Goal: Task Accomplishment & Management: Manage account settings

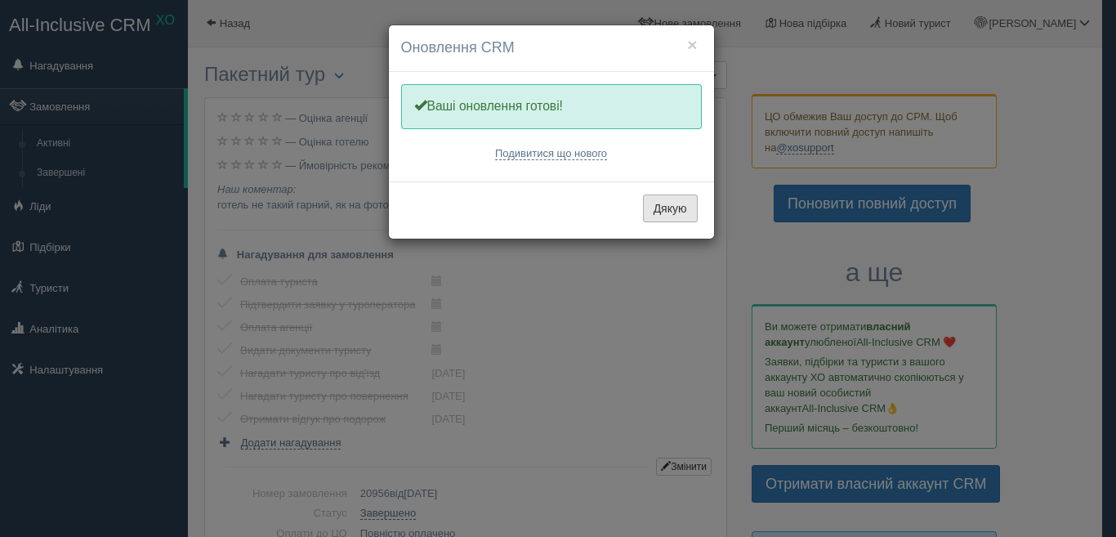
click at [688, 220] on button "Дякую" at bounding box center [670, 208] width 55 height 28
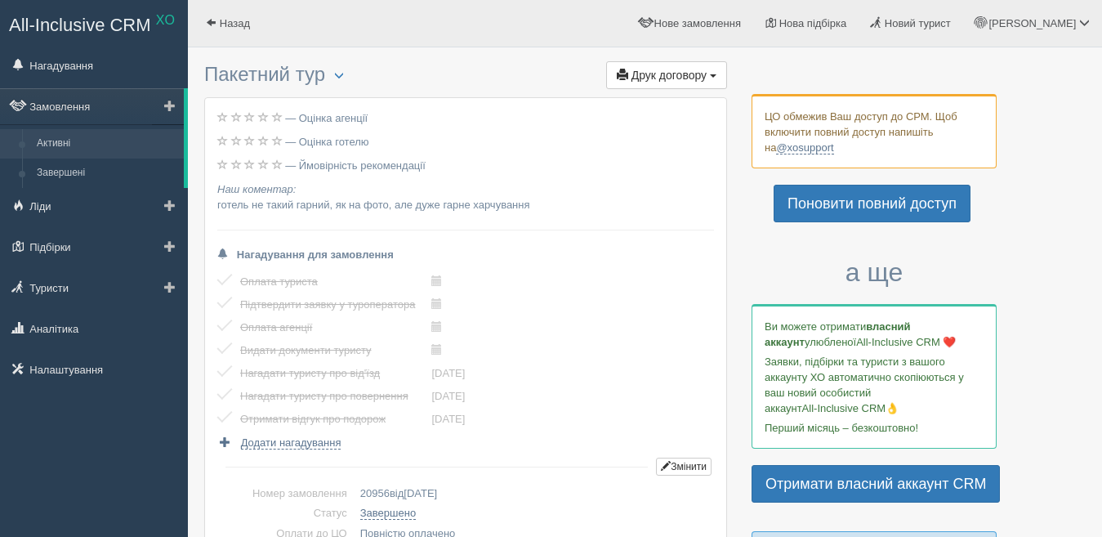
click at [41, 141] on link "Активні" at bounding box center [106, 143] width 154 height 29
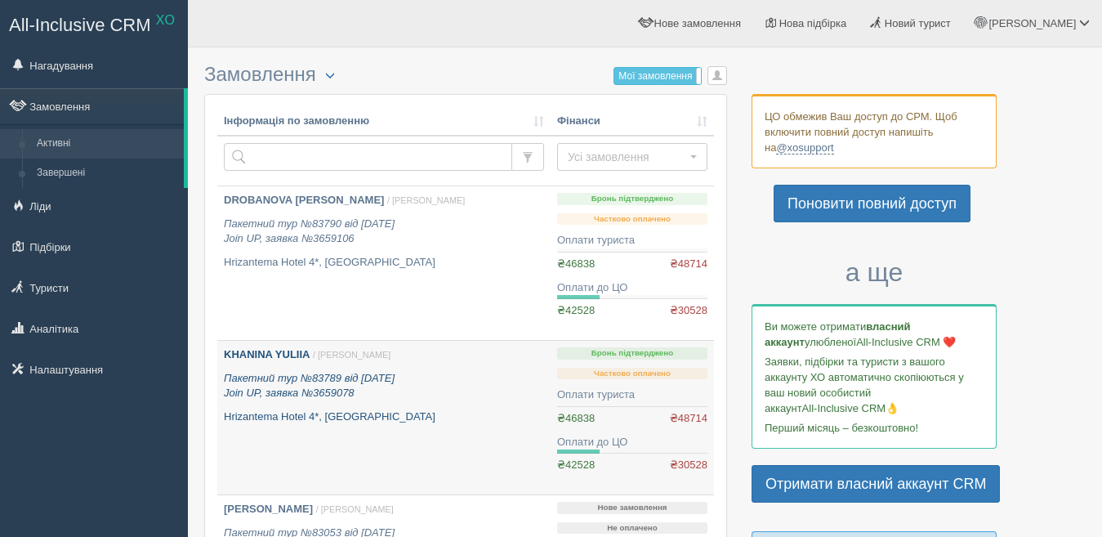
click at [296, 362] on p "KHANINA YULIIA / Світлана С." at bounding box center [384, 355] width 320 height 16
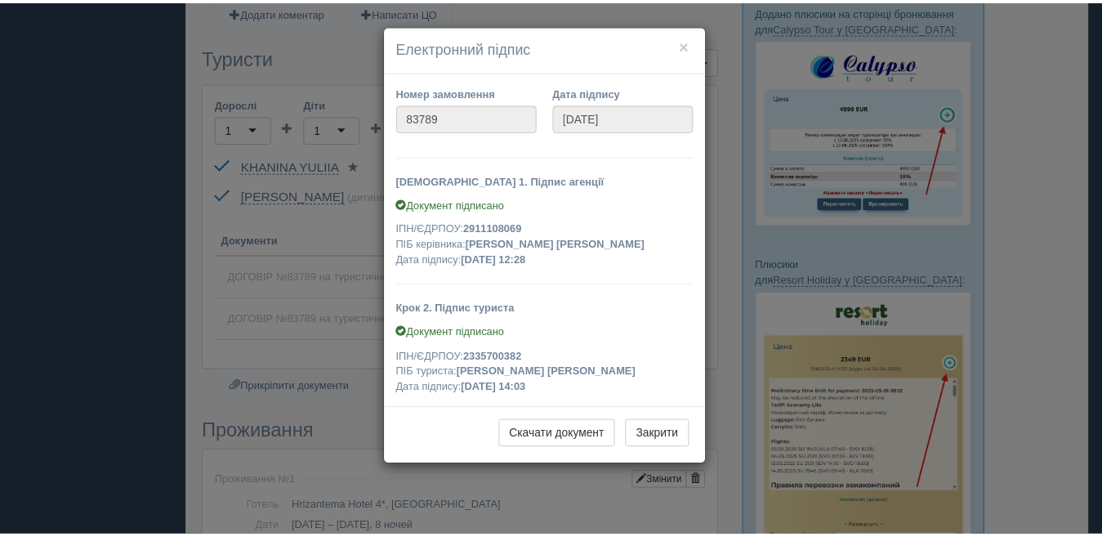
scroll to position [572, 0]
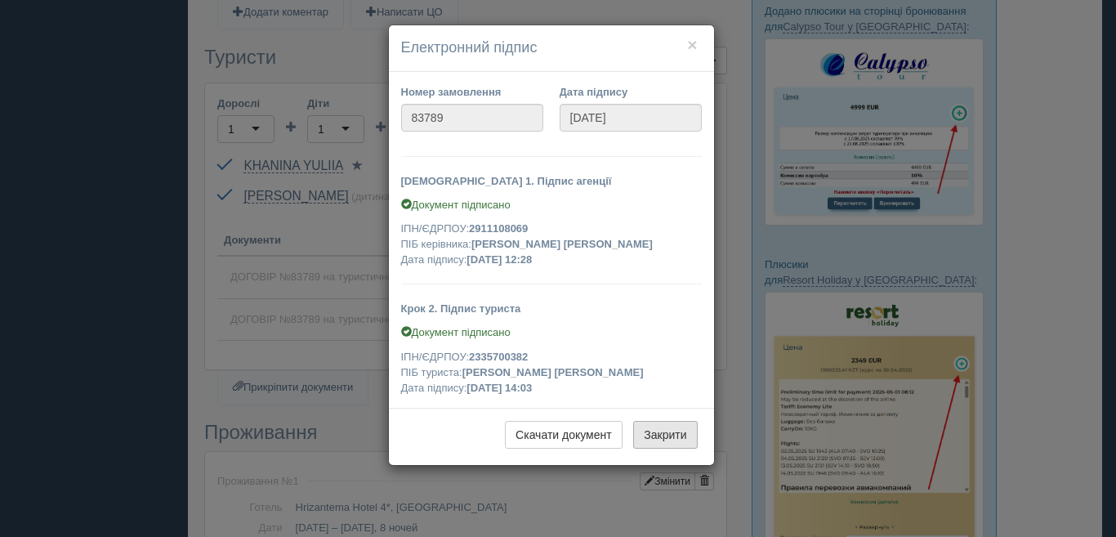
click at [658, 431] on button "Закрити" at bounding box center [665, 435] width 64 height 28
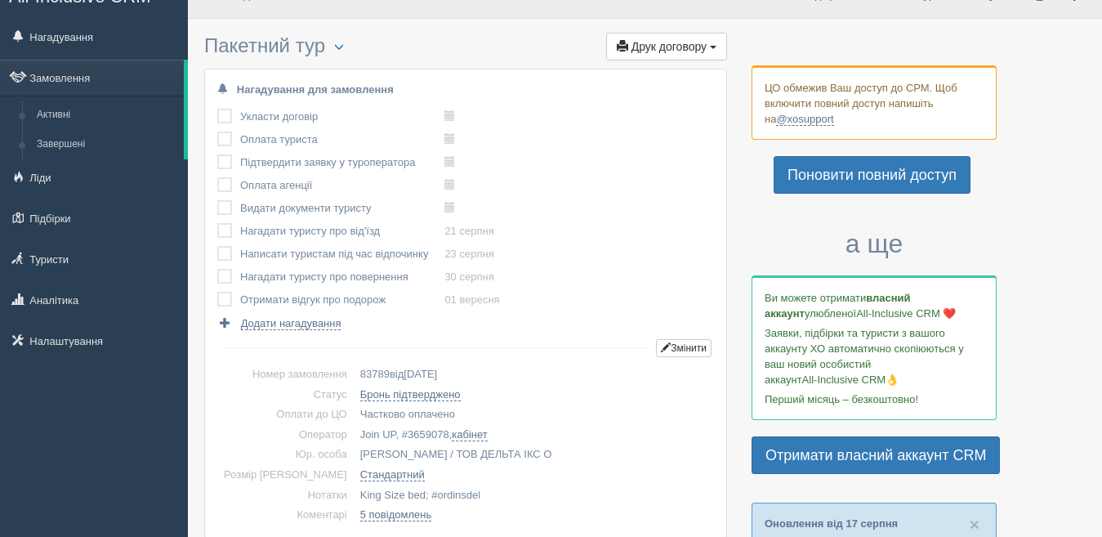
scroll to position [0, 0]
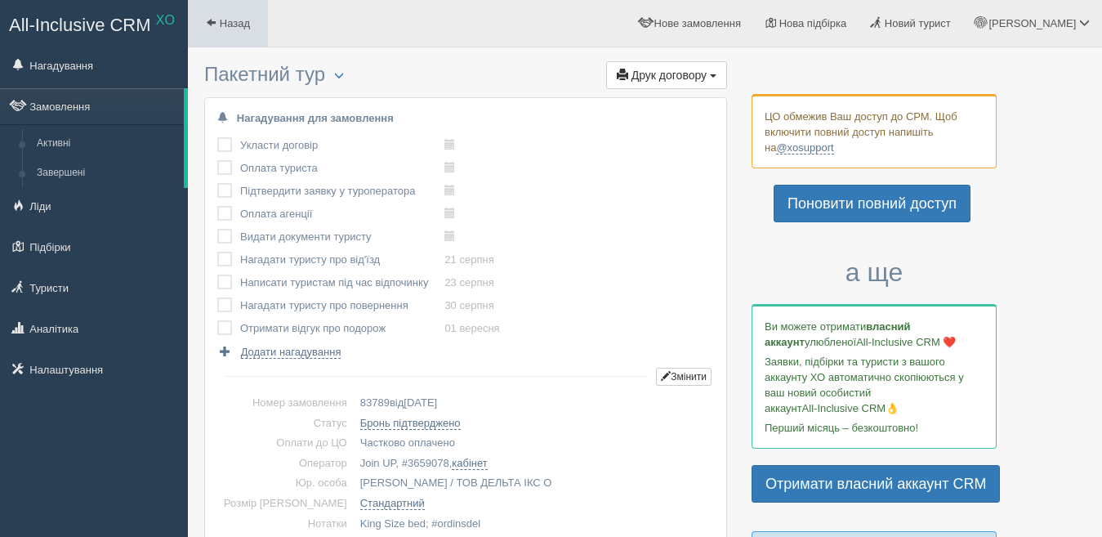
click at [213, 21] on span at bounding box center [211, 22] width 11 height 11
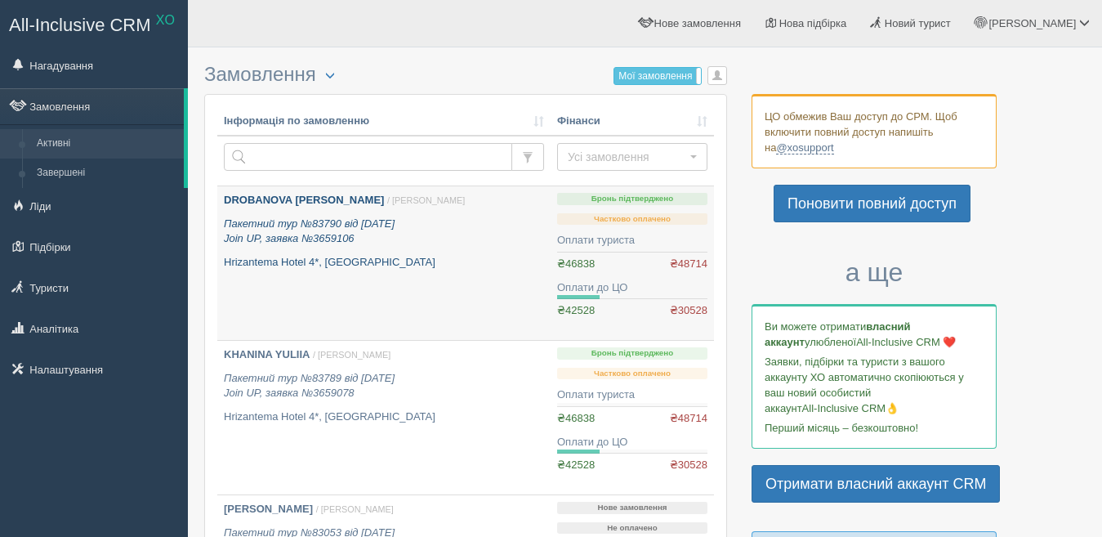
click at [294, 205] on b "DROBANOVA [PERSON_NAME]" at bounding box center [304, 200] width 160 height 12
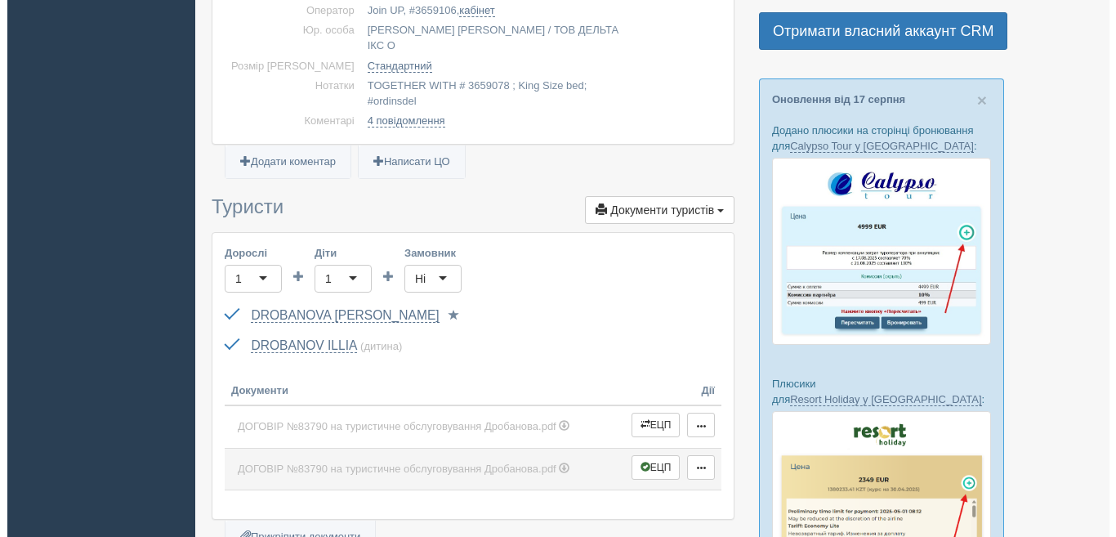
scroll to position [572, 0]
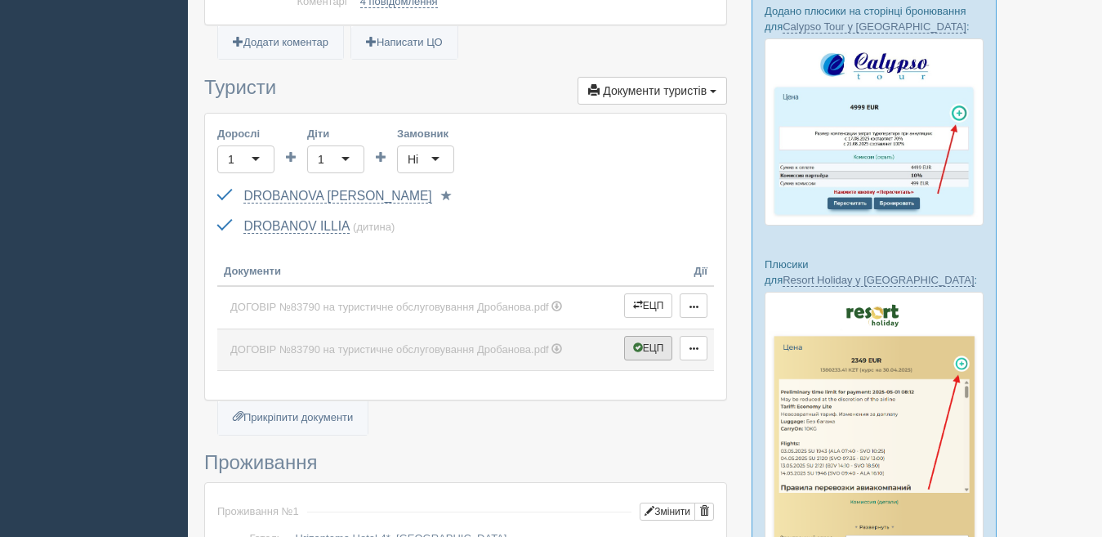
click at [632, 336] on button "ЕЦП" at bounding box center [648, 348] width 49 height 25
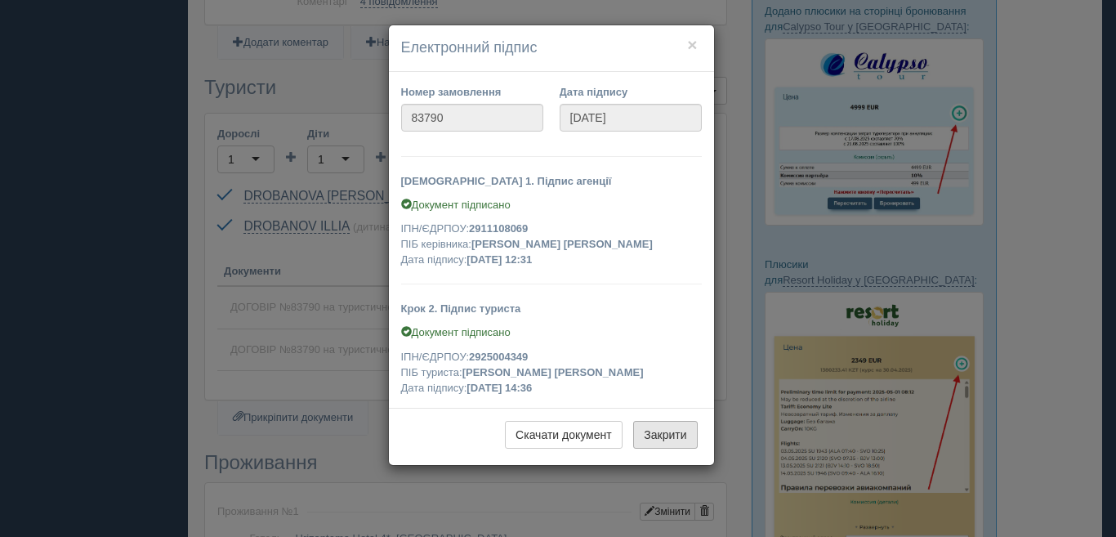
click at [666, 433] on button "Закрити" at bounding box center [665, 435] width 64 height 28
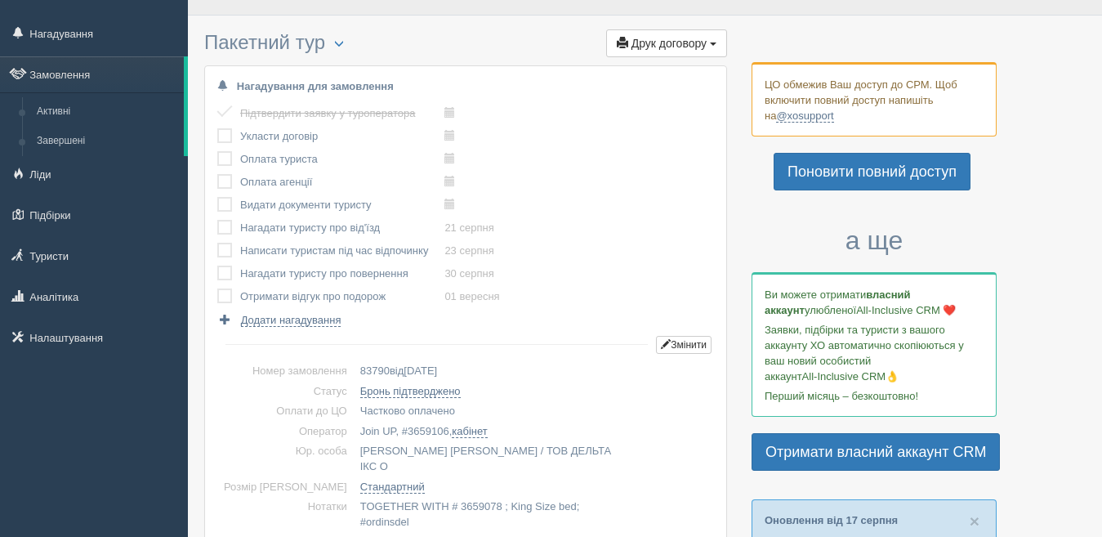
scroll to position [0, 0]
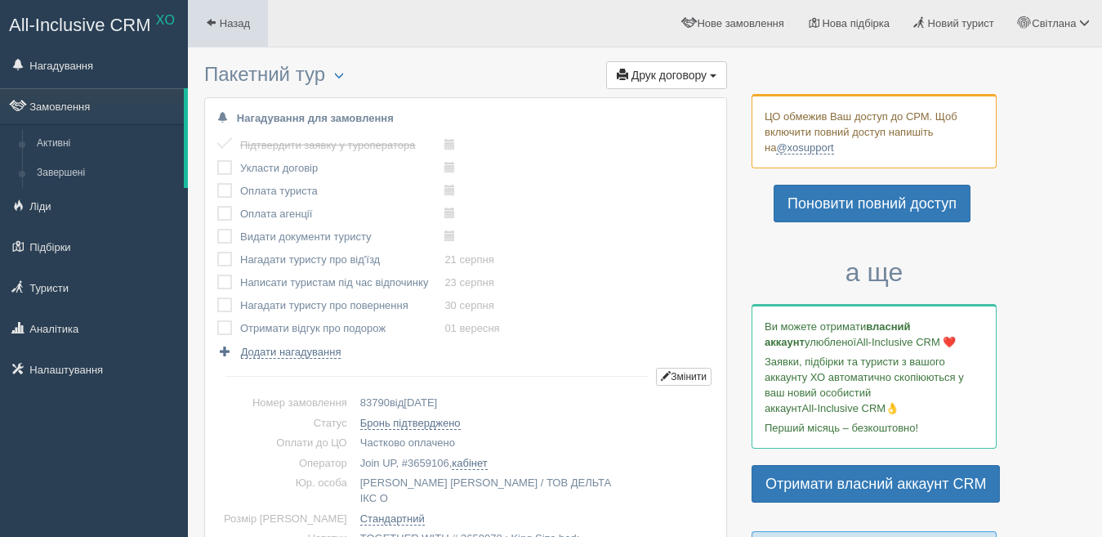
click at [240, 42] on link "Назад" at bounding box center [228, 23] width 80 height 47
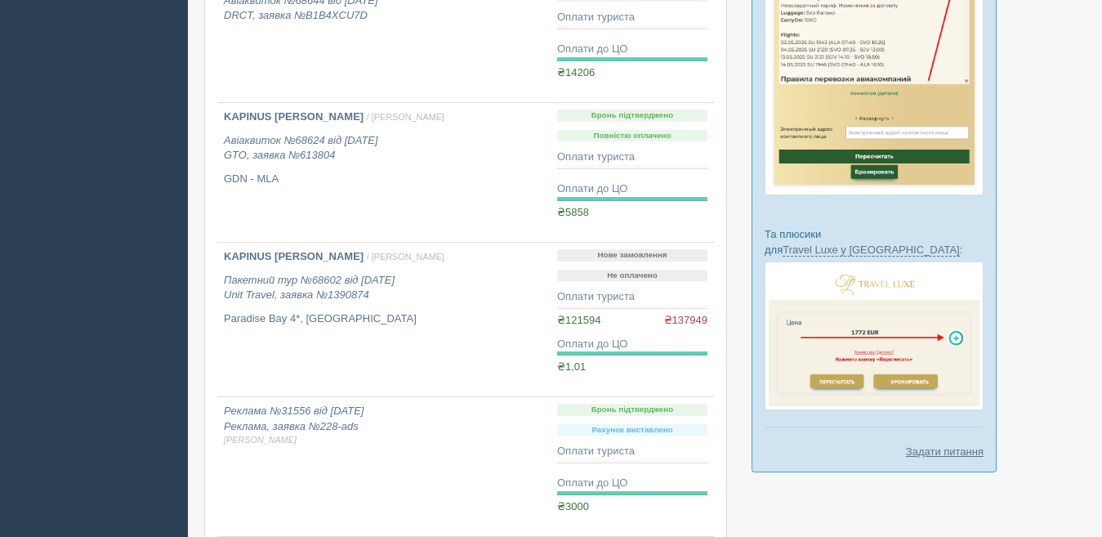
scroll to position [1116, 0]
